Goal: Task Accomplishment & Management: Manage account settings

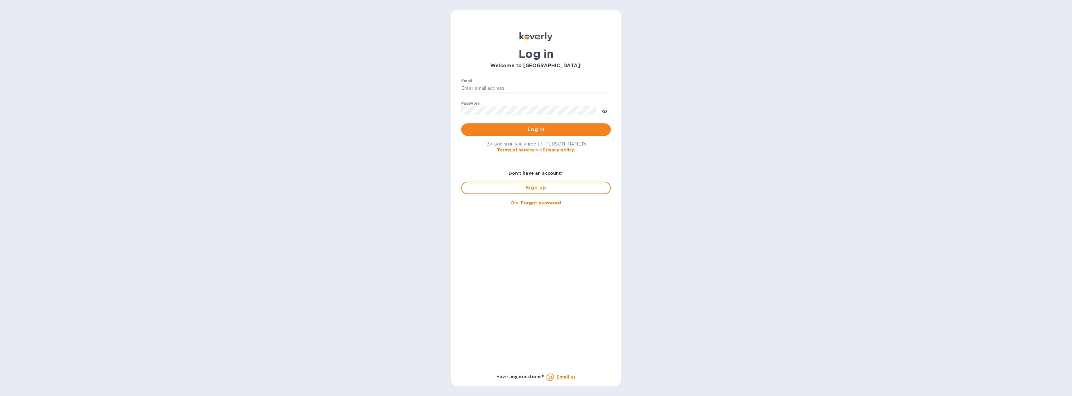
type input "[EMAIL_ADDRESS][DOMAIN_NAME]"
click at [487, 125] on button "Log in" at bounding box center [536, 129] width 150 height 12
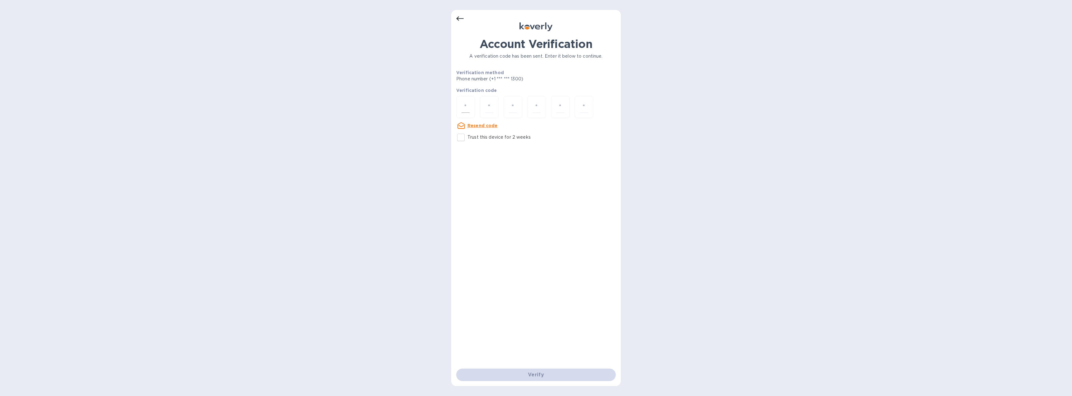
click at [471, 110] on div at bounding box center [465, 107] width 19 height 22
type input "2"
type input "9"
type input "1"
type input "8"
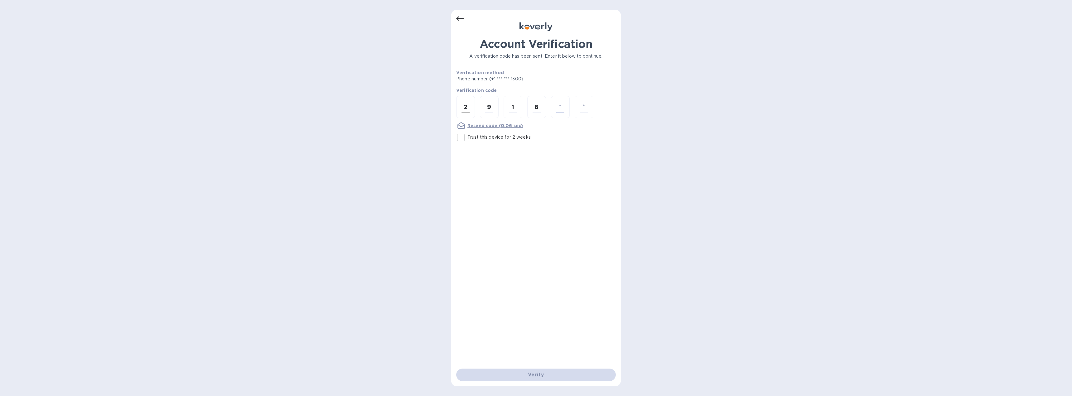
type input "4"
type input "8"
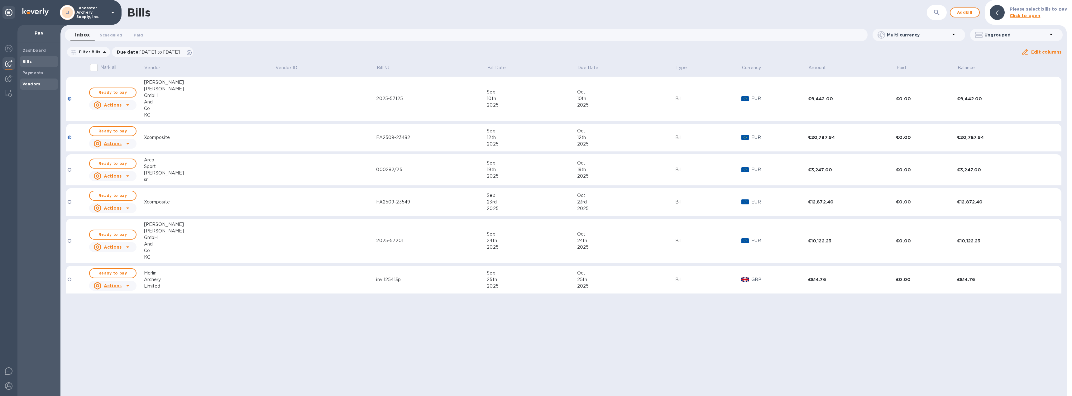
click at [36, 85] on b "Vendors" at bounding box center [31, 84] width 18 height 5
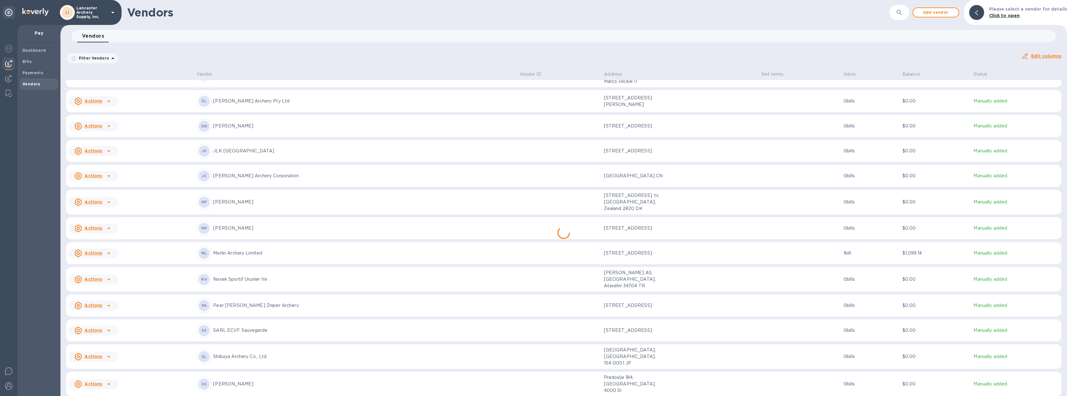
scroll to position [345, 0]
click at [368, 325] on div "[PERSON_NAME] GmbH And Co. KG" at bounding box center [356, 332] width 318 height 15
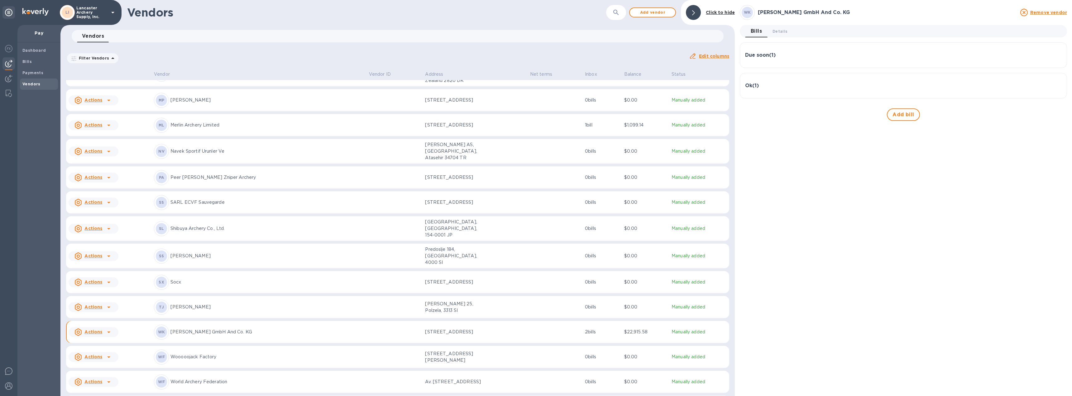
click at [806, 52] on div "Due soon ( 1 )" at bounding box center [903, 55] width 317 height 15
click at [1054, 86] on icon "button" at bounding box center [1055, 85] width 7 height 7
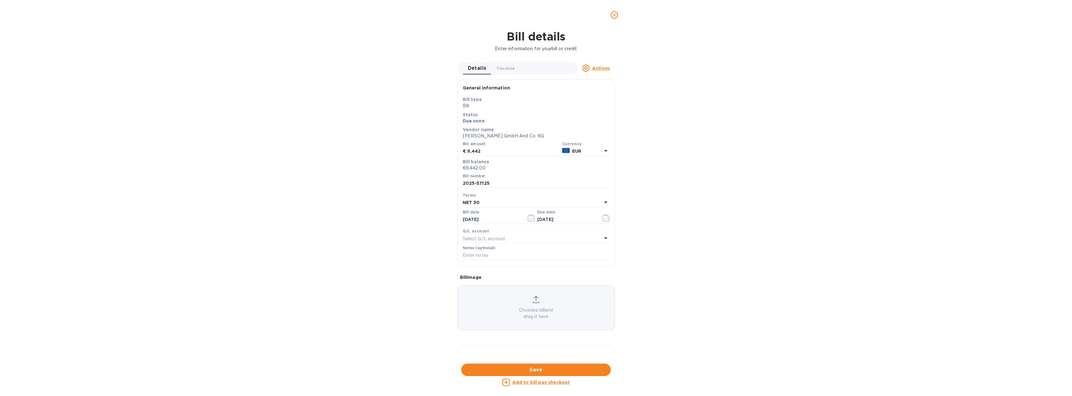
click at [598, 67] on u "Actions" at bounding box center [601, 68] width 18 height 5
click at [596, 108] on b "Delete" at bounding box center [603, 107] width 16 height 5
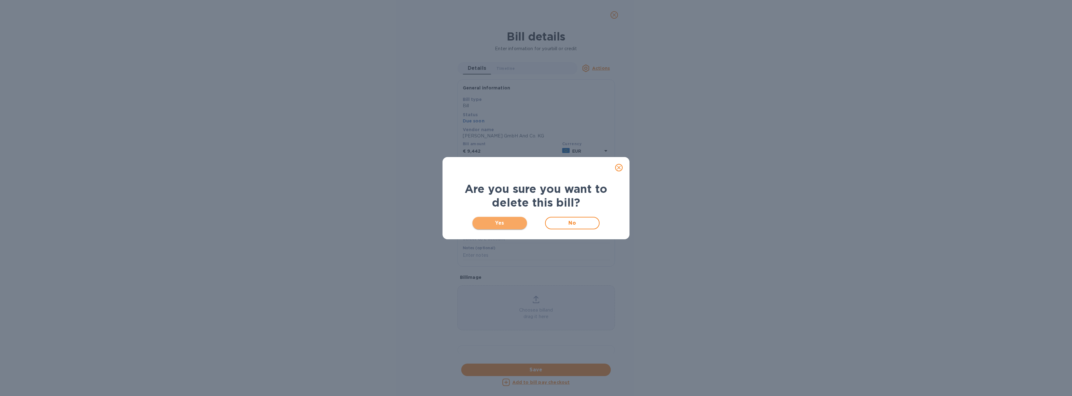
click at [507, 219] on span "Yes" at bounding box center [499, 222] width 45 height 7
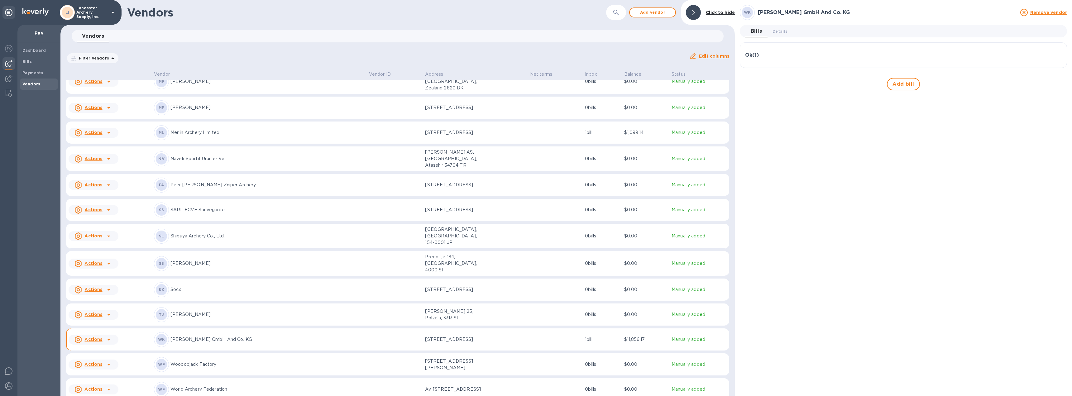
scroll to position [345, 0]
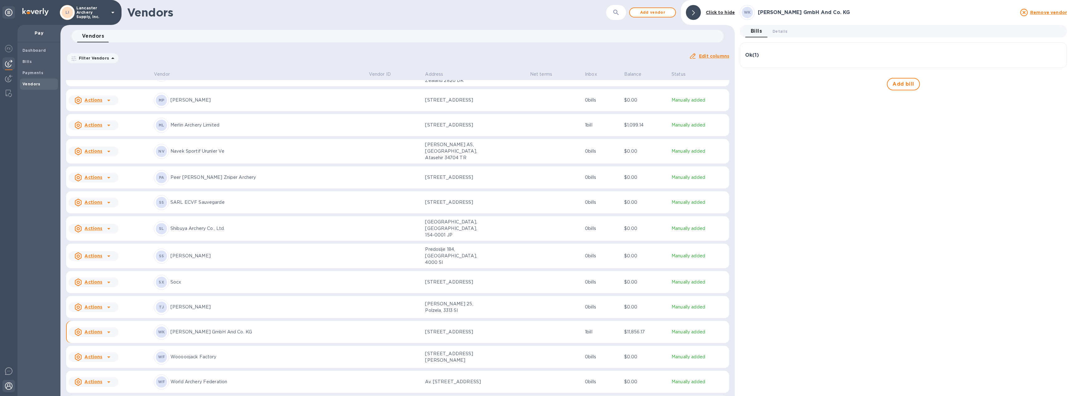
click at [8, 385] on img at bounding box center [8, 385] width 7 height 7
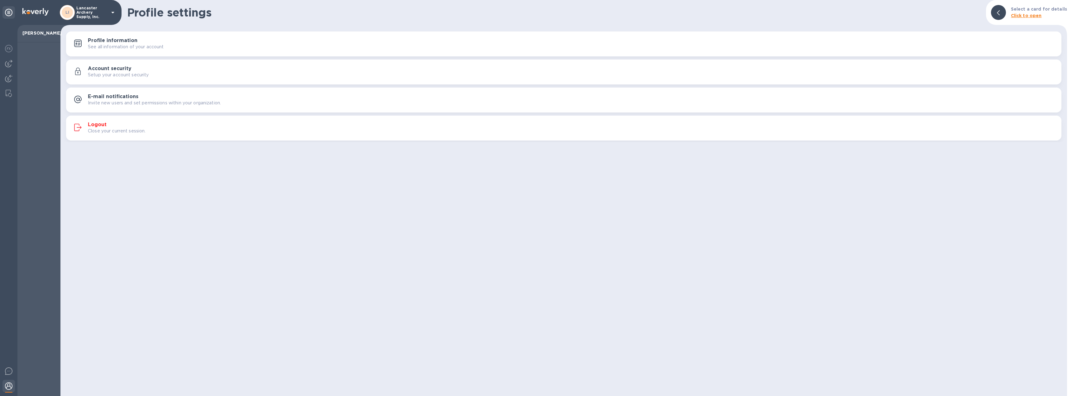
click at [101, 125] on h3 "Logout" at bounding box center [97, 125] width 19 height 6
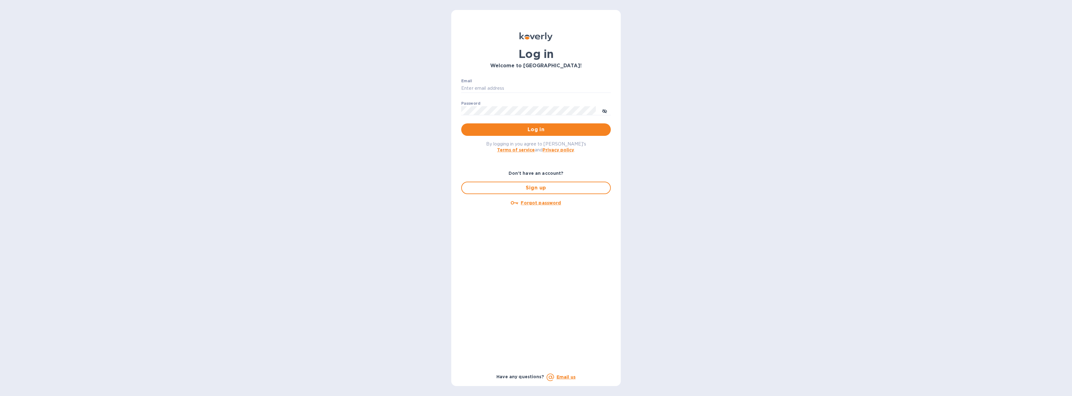
type input "[EMAIL_ADDRESS][DOMAIN_NAME]"
